Goal: Task Accomplishment & Management: Manage account settings

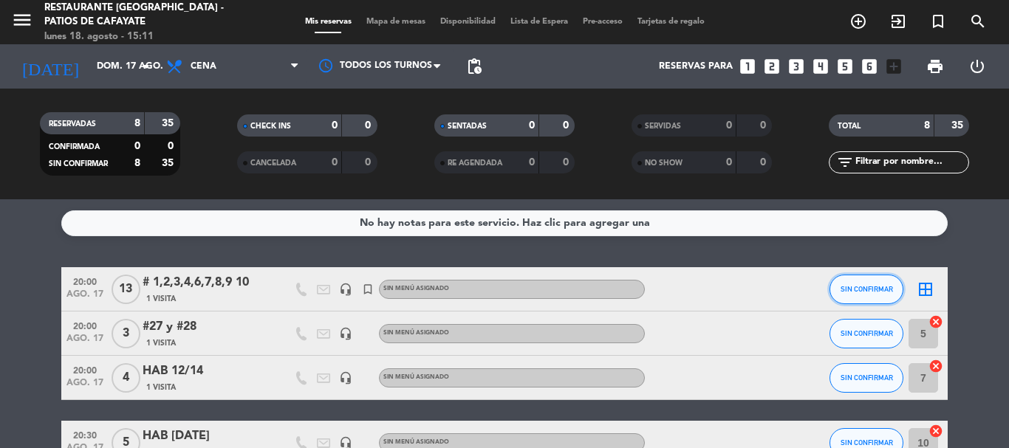
click at [869, 291] on span "SIN CONFIRMAR" at bounding box center [867, 289] width 52 height 8
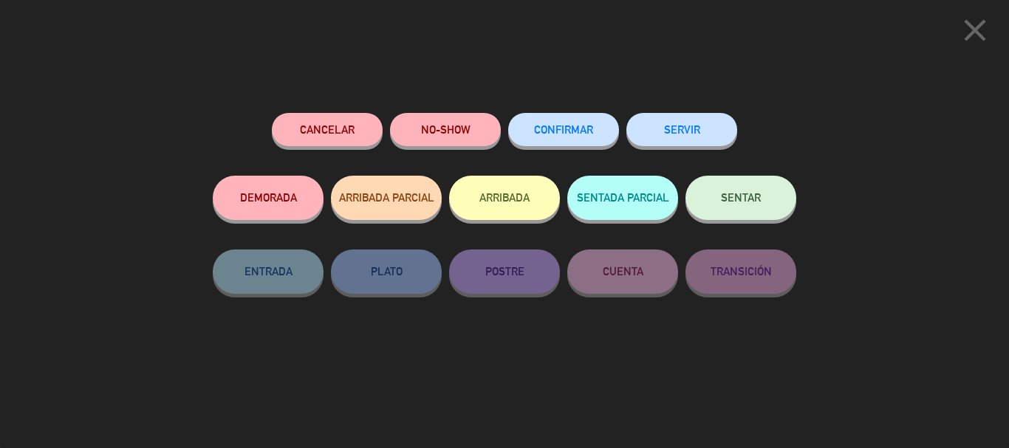
click at [527, 205] on button "ARRIBADA" at bounding box center [504, 198] width 111 height 44
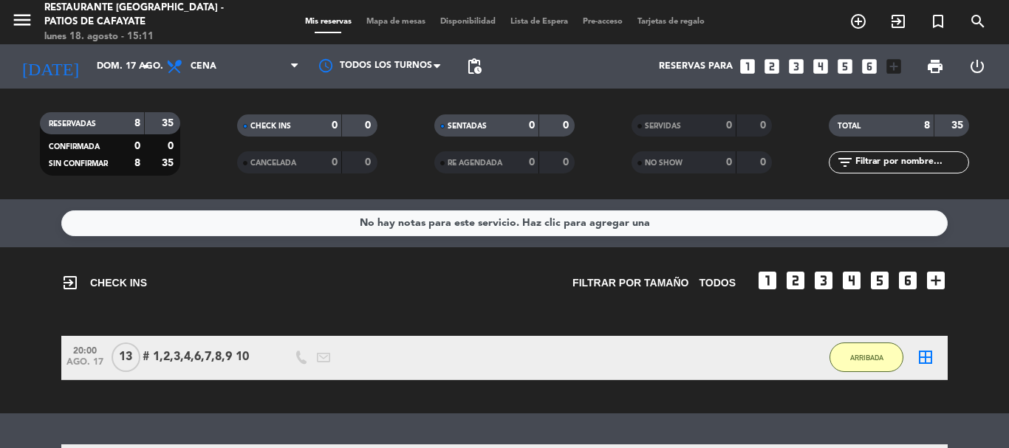
click at [981, 325] on div "exit_to_app CHECK INS Filtrar por tamaño TODOS looks_one looks_two looks_3 look…" at bounding box center [504, 330] width 1009 height 166
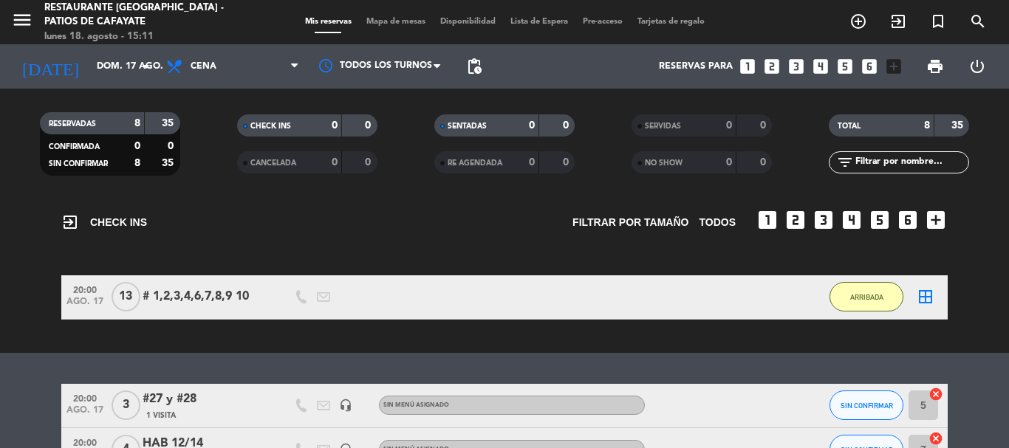
scroll to position [89, 0]
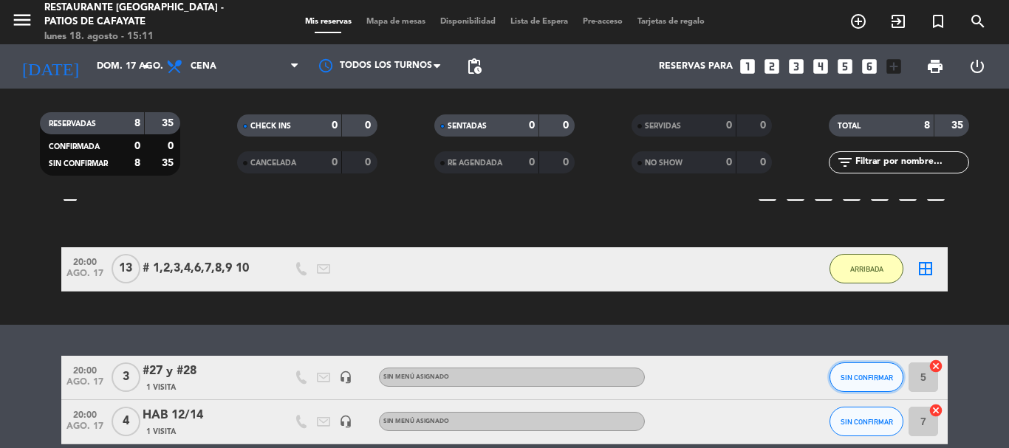
click at [872, 372] on button "SIN CONFIRMAR" at bounding box center [867, 378] width 74 height 30
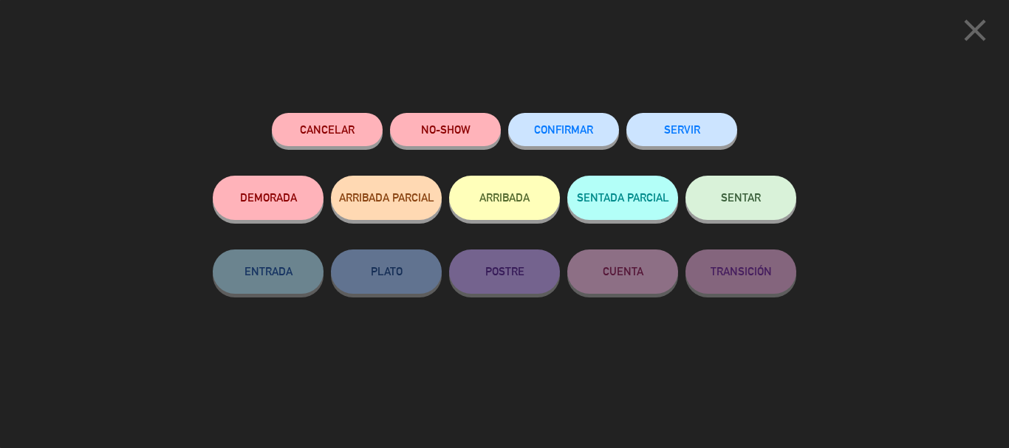
click at [490, 200] on button "ARRIBADA" at bounding box center [504, 198] width 111 height 44
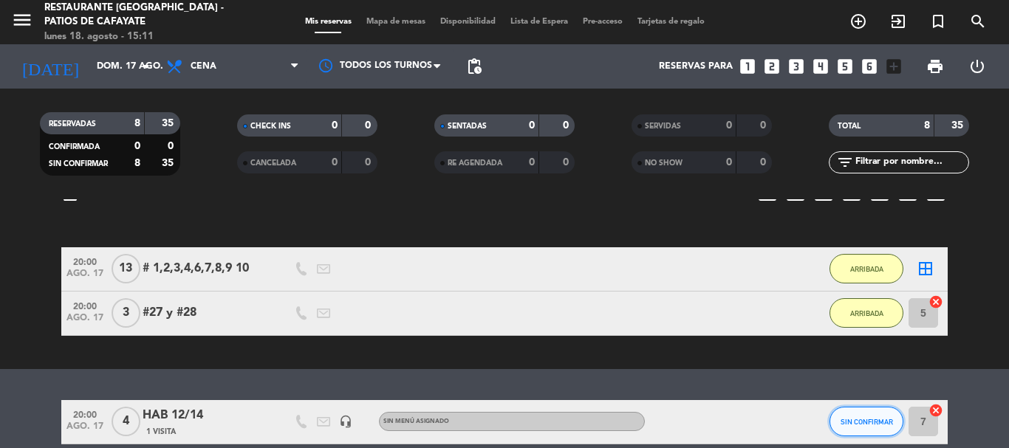
click at [865, 425] on span "SIN CONFIRMAR" at bounding box center [867, 422] width 52 height 8
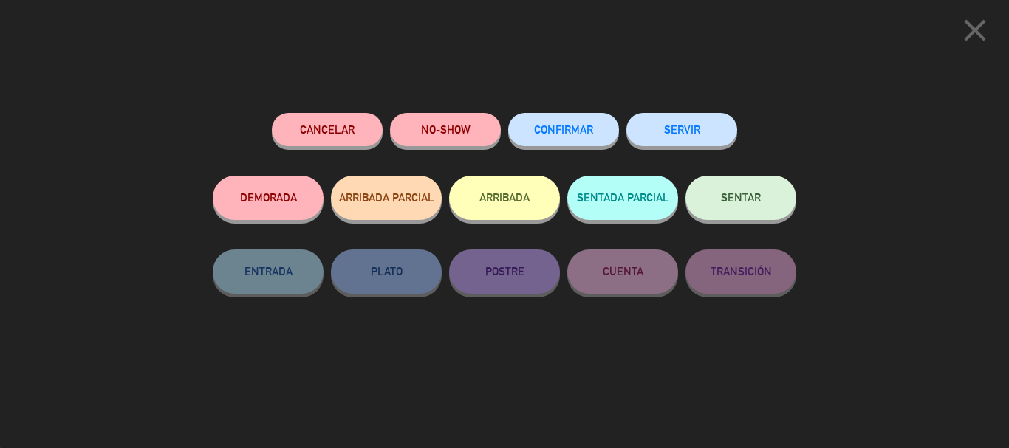
click at [507, 201] on button "ARRIBADA" at bounding box center [504, 198] width 111 height 44
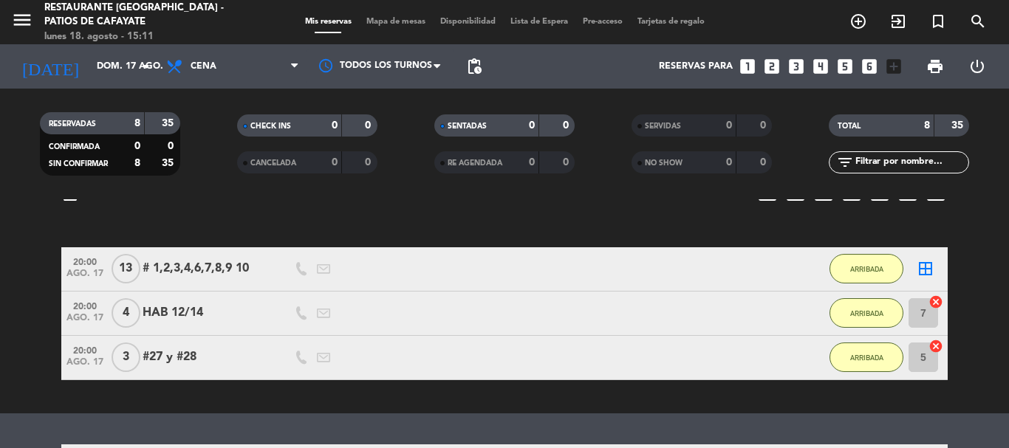
click at [995, 314] on bookings-row "20:00 [DATE] # 1,2,3,4,6,7,8,9 10 1 MIN / 10:46 H sms ARRIBADA border_all 20:00…" at bounding box center [504, 313] width 1009 height 133
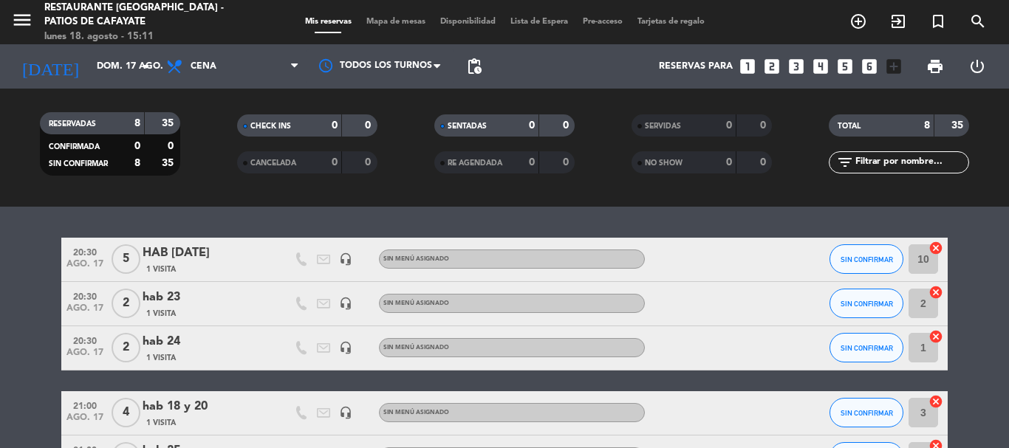
scroll to position [325, 0]
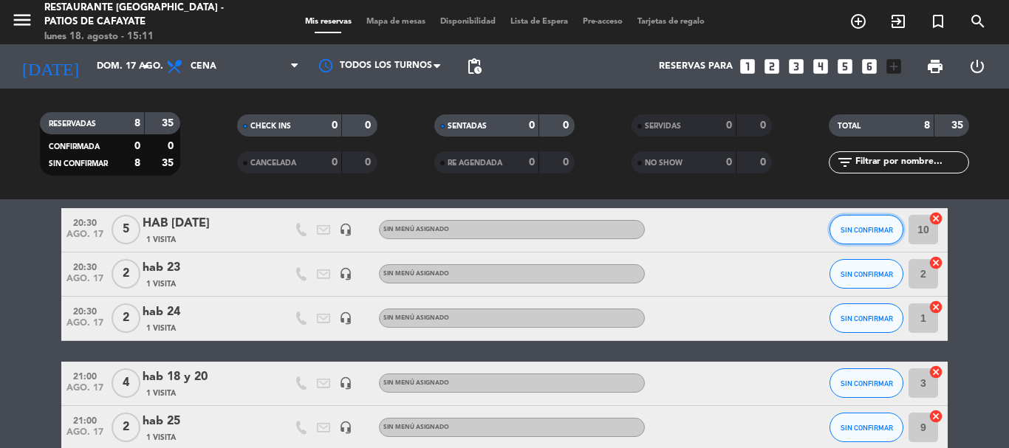
click at [866, 228] on span "SIN CONFIRMAR" at bounding box center [867, 230] width 52 height 8
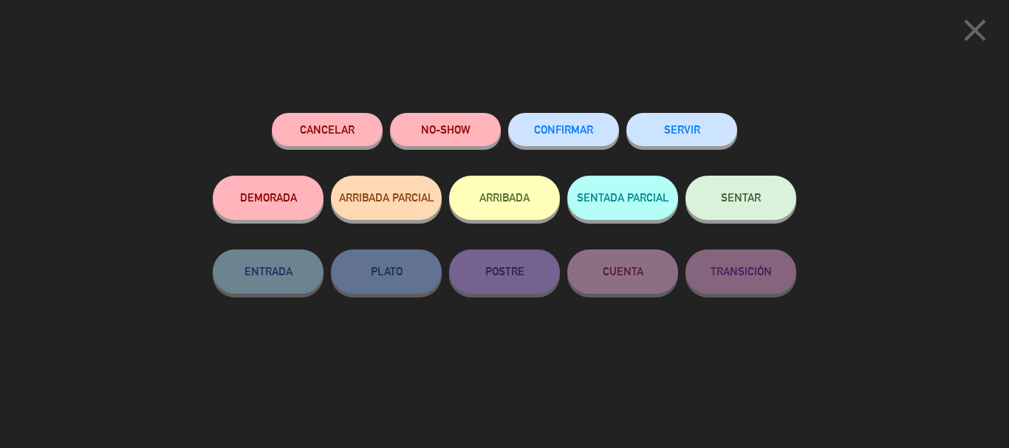
click at [509, 208] on button "ARRIBADA" at bounding box center [504, 198] width 111 height 44
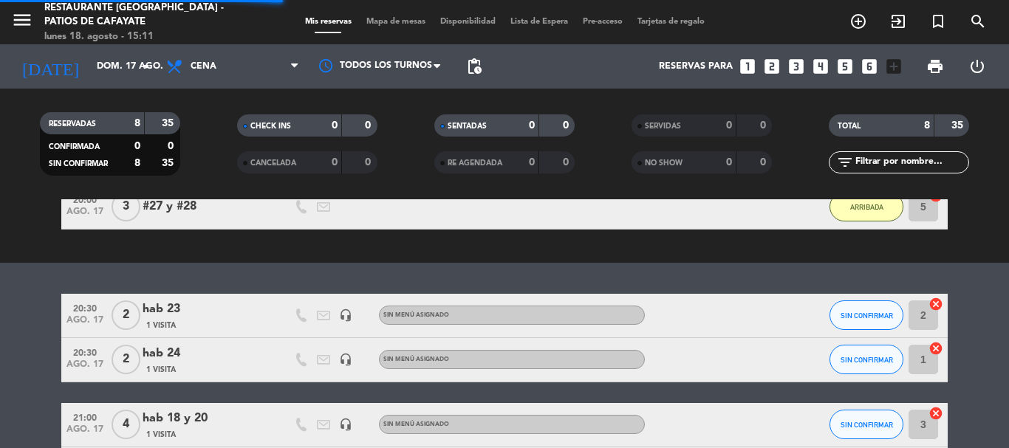
scroll to position [411, 0]
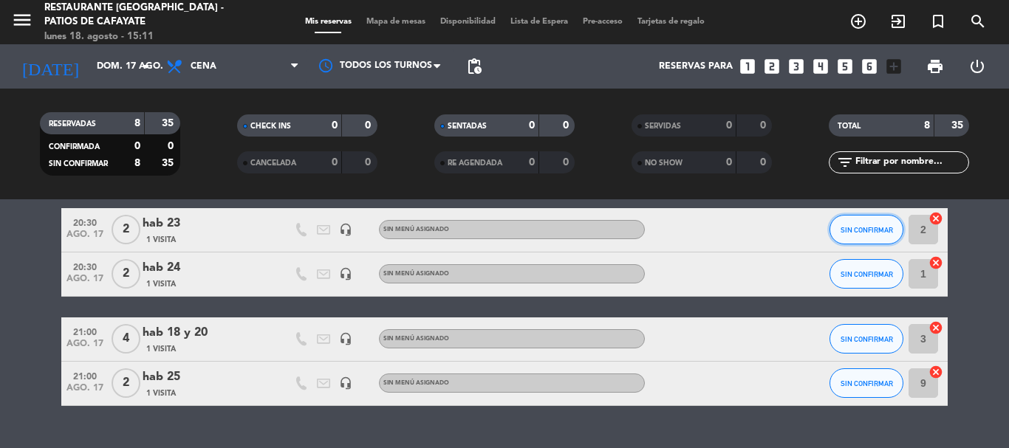
click at [861, 233] on span "SIN CONFIRMAR" at bounding box center [867, 230] width 52 height 8
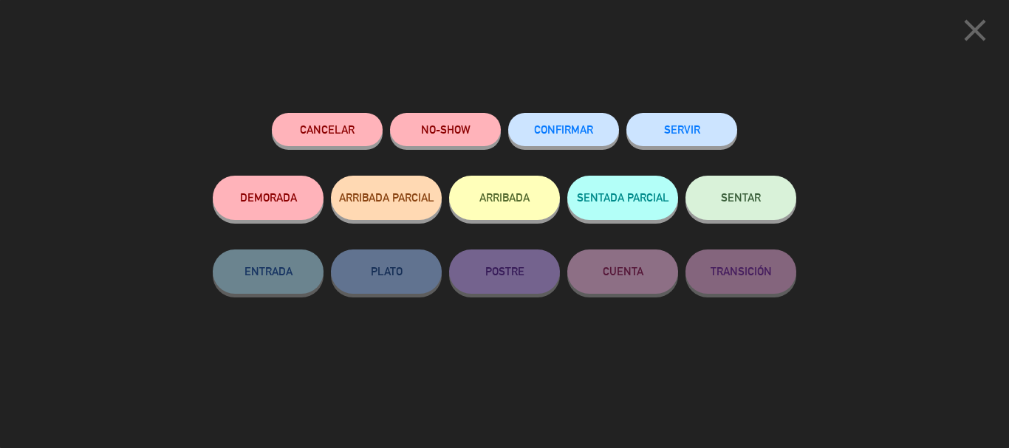
click at [521, 200] on button "ARRIBADA" at bounding box center [504, 198] width 111 height 44
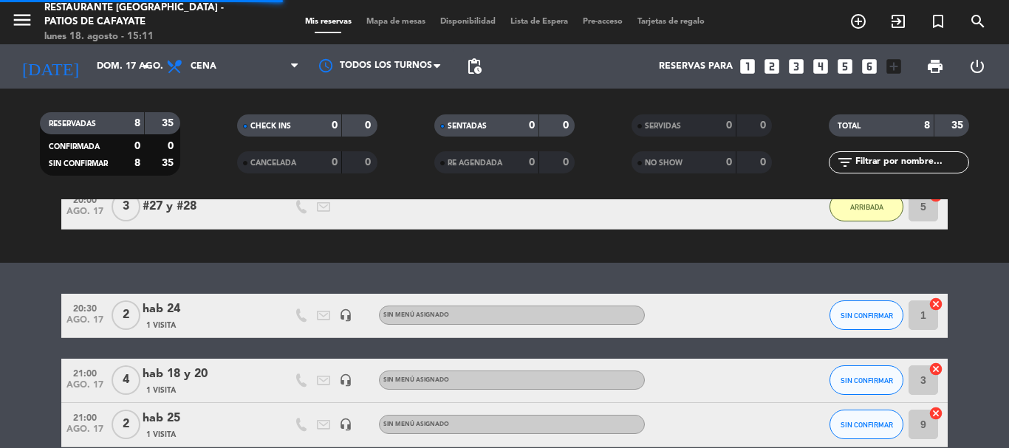
scroll to position [484, 0]
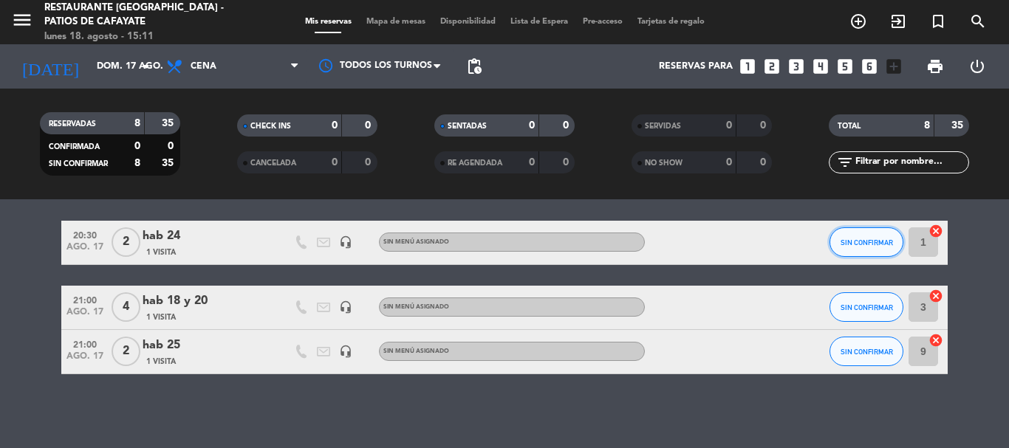
click at [857, 246] on span "SIN CONFIRMAR" at bounding box center [867, 243] width 52 height 8
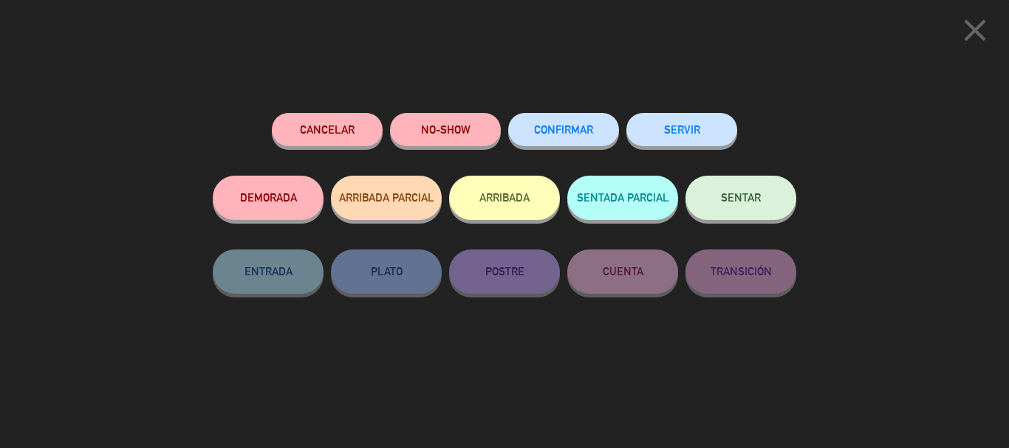
click at [521, 198] on button "ARRIBADA" at bounding box center [504, 198] width 111 height 44
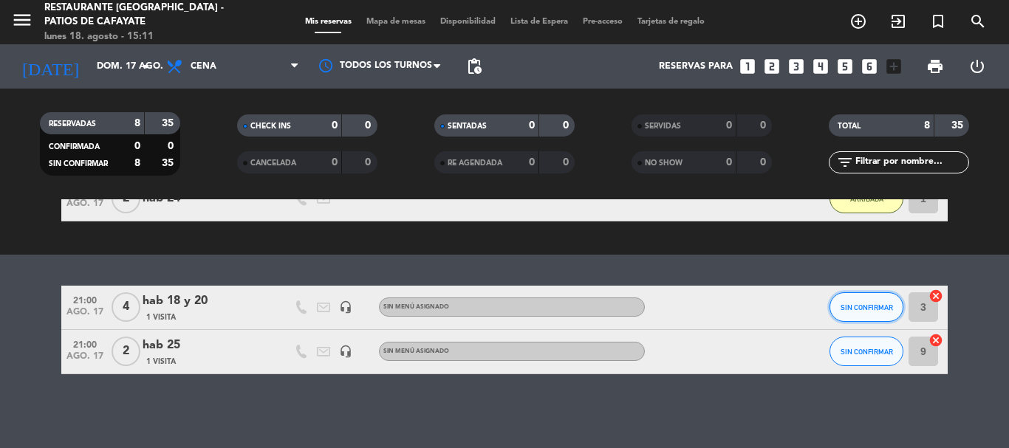
click at [860, 315] on button "SIN CONFIRMAR" at bounding box center [867, 308] width 74 height 30
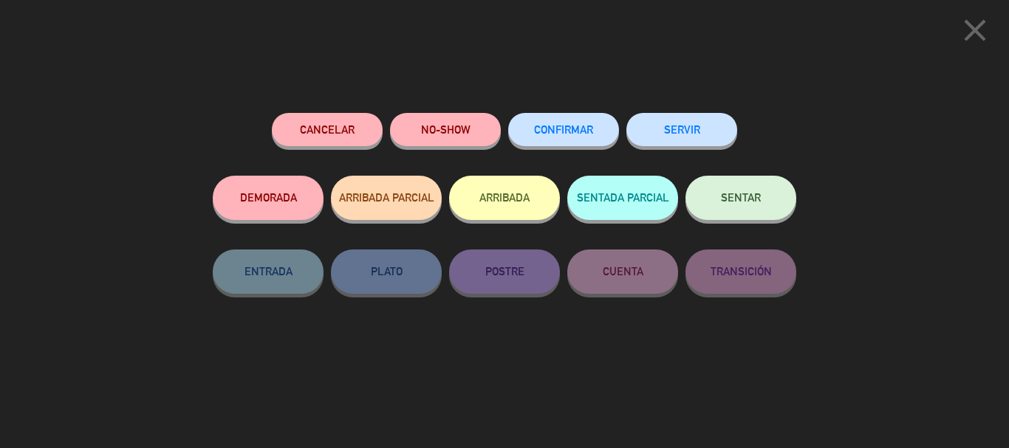
click at [498, 194] on button "ARRIBADA" at bounding box center [504, 198] width 111 height 44
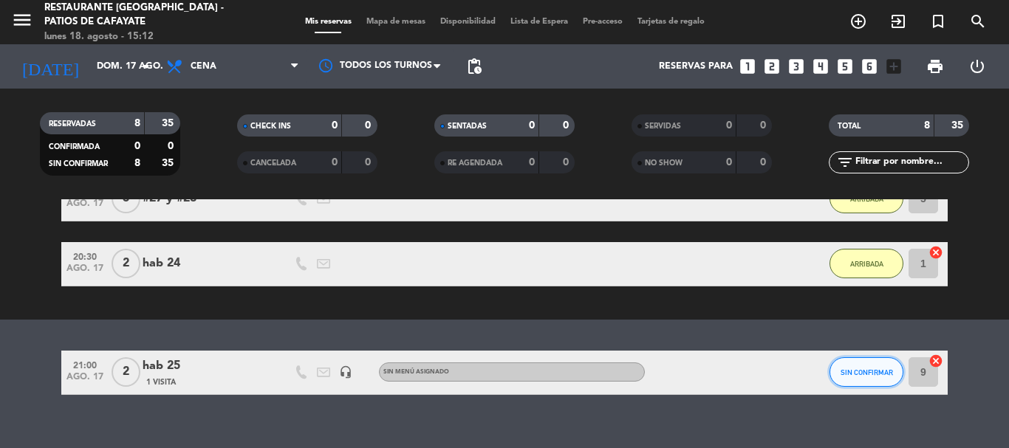
click at [867, 377] on button "SIN CONFIRMAR" at bounding box center [867, 373] width 74 height 30
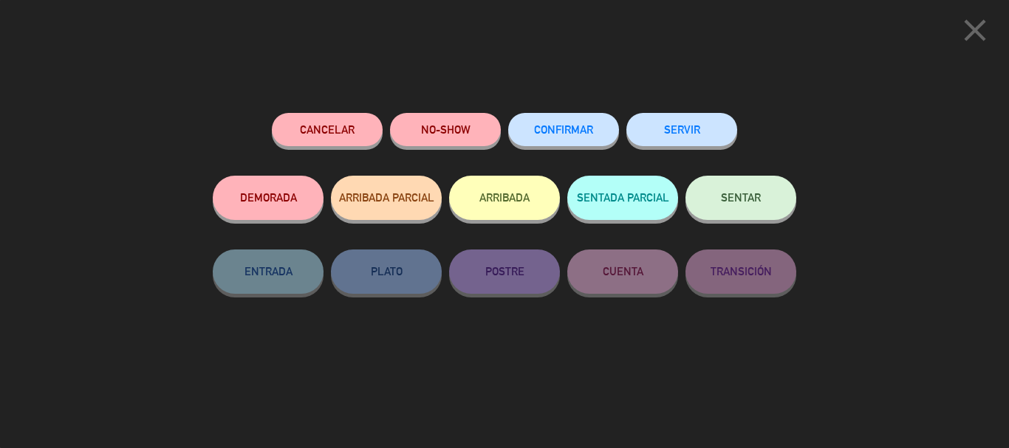
click at [516, 202] on button "ARRIBADA" at bounding box center [504, 198] width 111 height 44
